Goal: Information Seeking & Learning: Learn about a topic

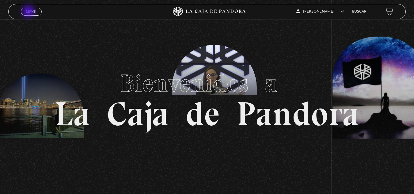
click at [29, 12] on span "Menu" at bounding box center [31, 12] width 10 height 4
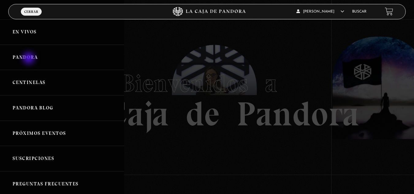
click at [29, 59] on link "Pandora" at bounding box center [62, 57] width 124 height 25
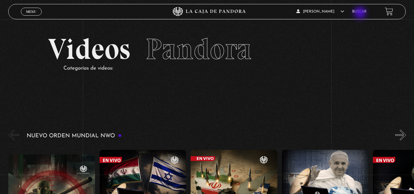
click at [360, 13] on link "Buscar" at bounding box center [359, 12] width 14 height 4
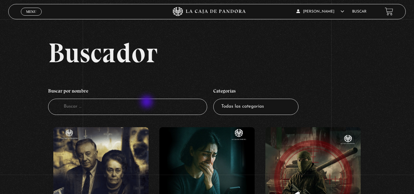
click at [147, 102] on input "Buscador" at bounding box center [127, 107] width 159 height 16
type input "OVNIS"
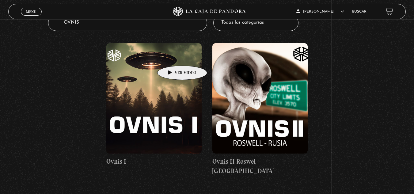
scroll to position [135, 0]
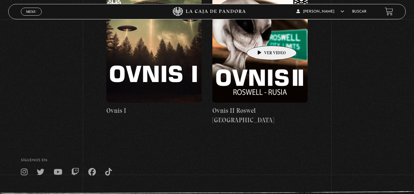
click at [262, 36] on figure at bounding box center [259, 47] width 95 height 110
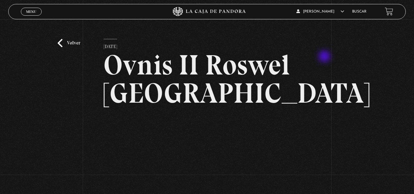
click at [375, 59] on div "Volver [DATE] Ovnis II Roswel [GEOGRAPHIC_DATA] WhatsApp Twitter Messenger Email" at bounding box center [207, 139] width 414 height 241
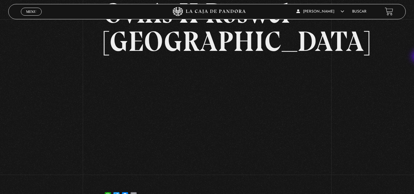
scroll to position [63, 0]
